Goal: Information Seeking & Learning: Learn about a topic

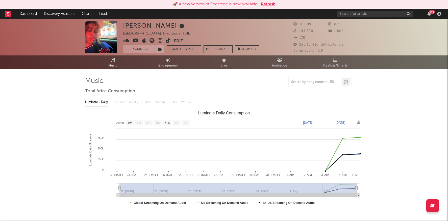
select select "1w"
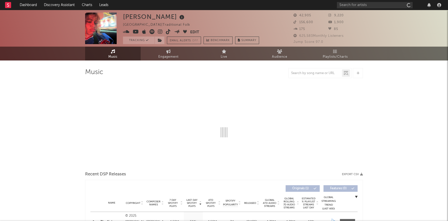
select select "1w"
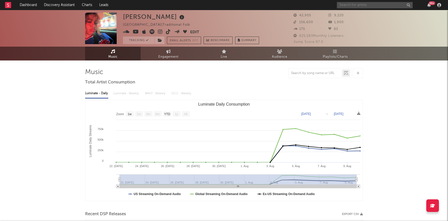
click at [346, 8] on input "text" at bounding box center [375, 5] width 76 height 6
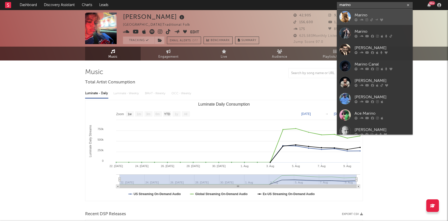
type input "marino"
click at [362, 15] on div "Marino" at bounding box center [382, 15] width 56 height 6
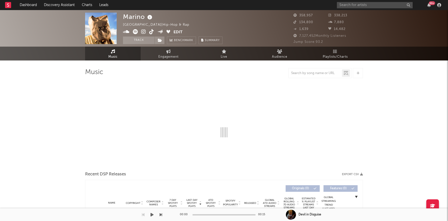
select select "6m"
